Goal: Task Accomplishment & Management: Manage account settings

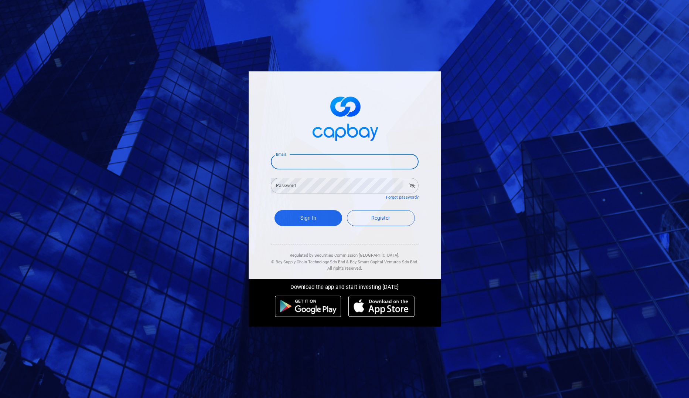
click at [360, 161] on input "Email" at bounding box center [345, 162] width 148 height 16
type input "[EMAIL_ADDRESS][DOMAIN_NAME]"
click at [327, 212] on button "Sign In" at bounding box center [309, 218] width 68 height 16
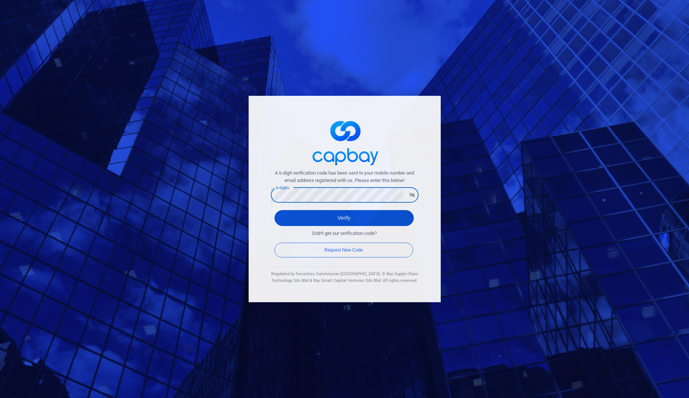
click at [339, 213] on button "Verify" at bounding box center [344, 218] width 139 height 16
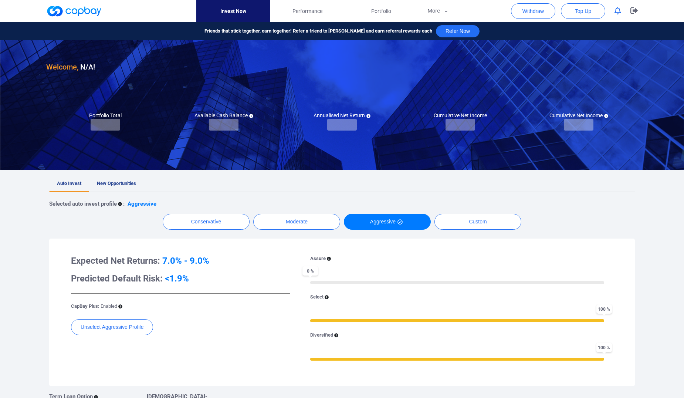
checkbox input "true"
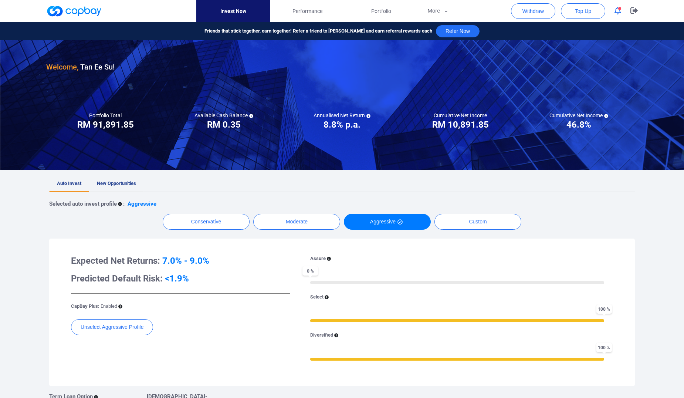
click at [119, 182] on span "New Opportunities" at bounding box center [116, 183] width 39 height 6
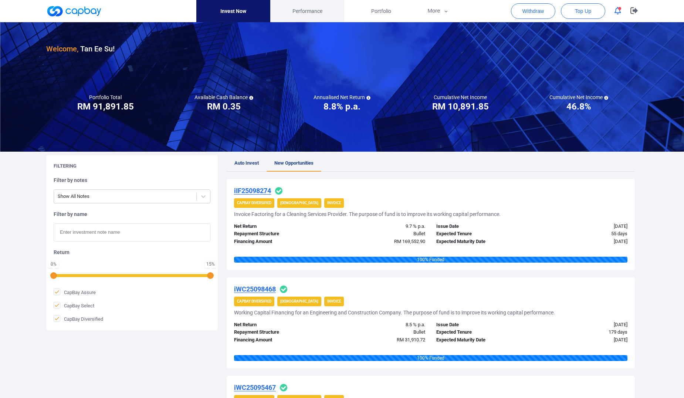
click at [298, 13] on span "Performance" at bounding box center [307, 11] width 30 height 8
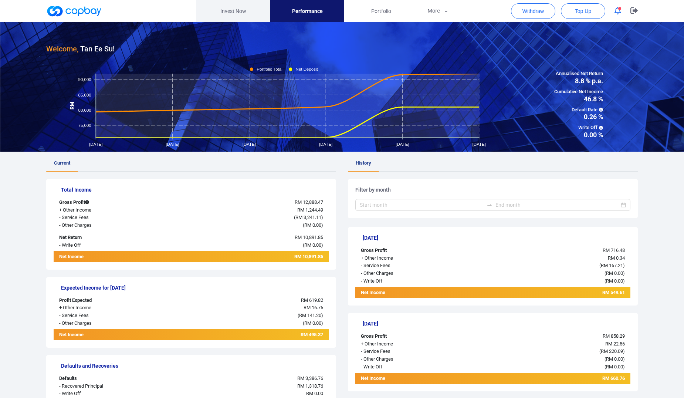
click at [239, 9] on link "Invest Now" at bounding box center [233, 11] width 74 height 22
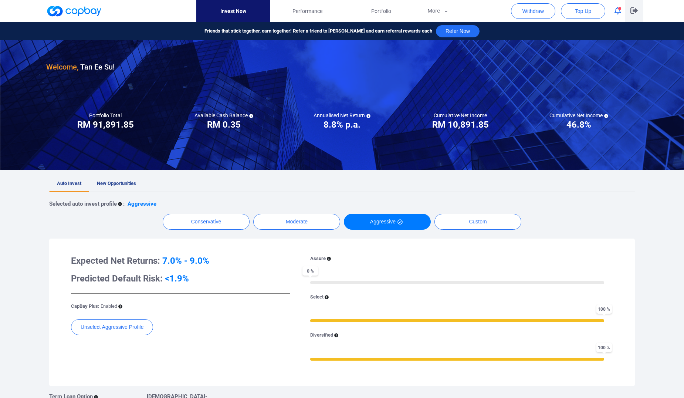
click at [637, 6] on button "button" at bounding box center [634, 11] width 18 height 22
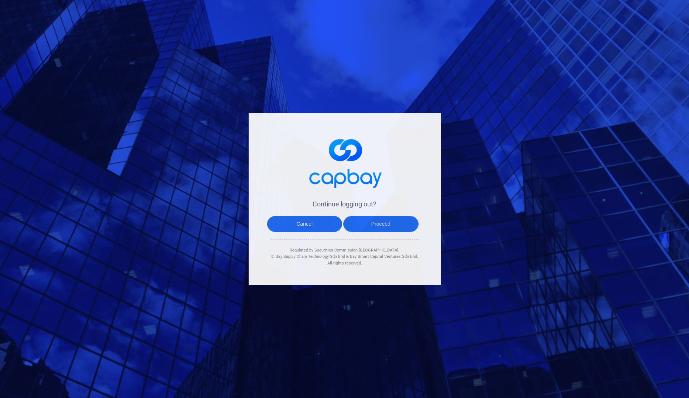
click at [383, 220] on button "Proceed" at bounding box center [380, 224] width 75 height 16
